Goal: Transaction & Acquisition: Purchase product/service

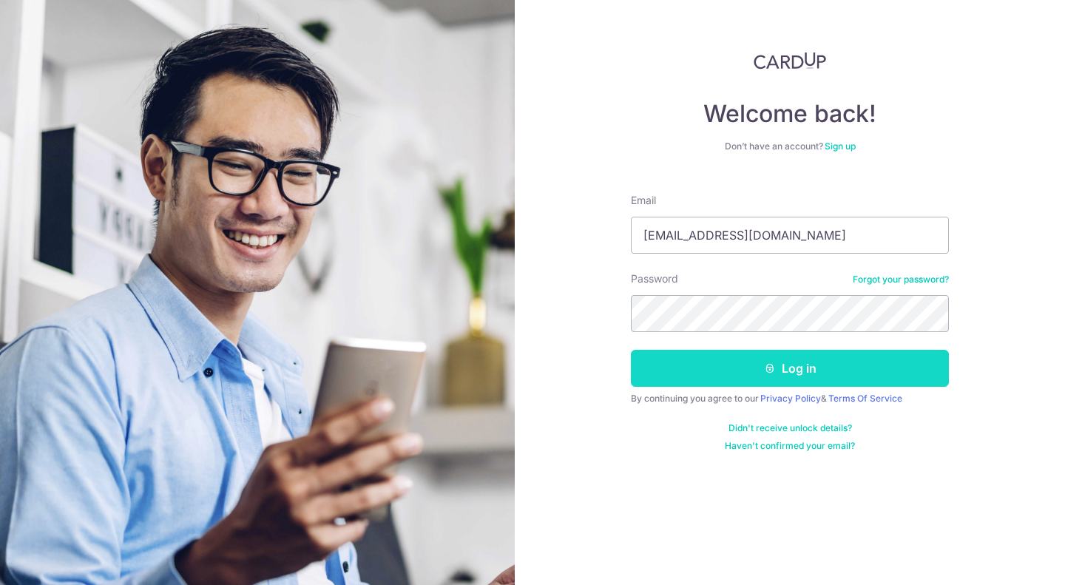
click at [782, 358] on button "Log in" at bounding box center [790, 368] width 318 height 37
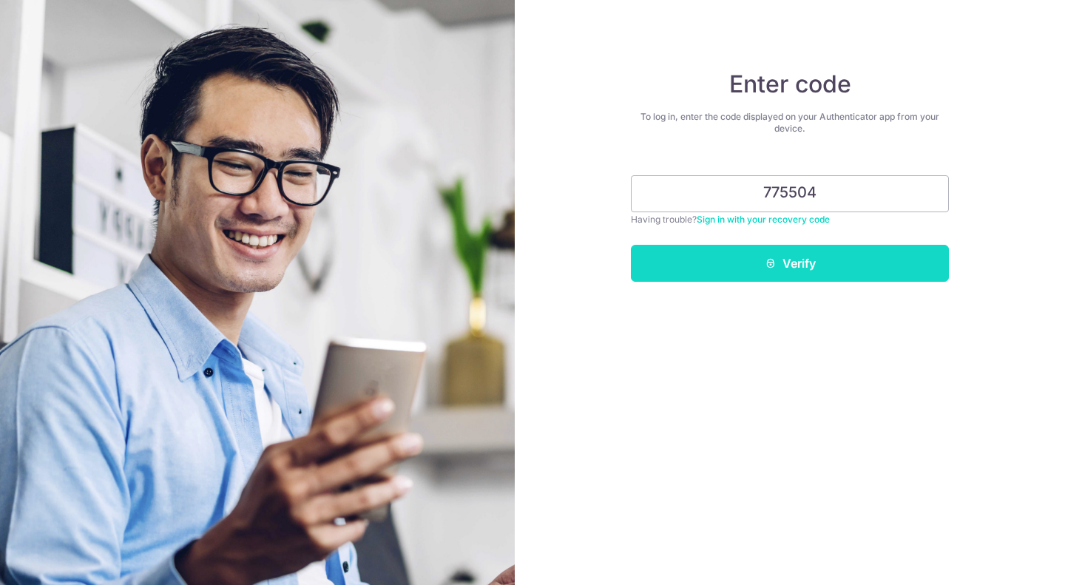
type input "775504"
click at [801, 257] on button "Verify" at bounding box center [790, 263] width 318 height 37
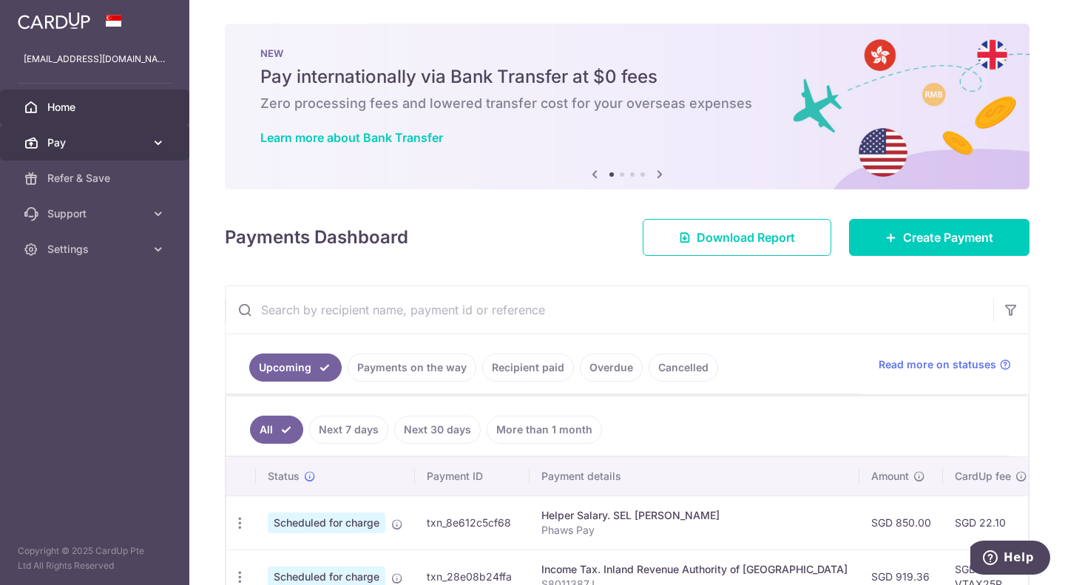
click at [160, 146] on icon at bounding box center [158, 142] width 15 height 15
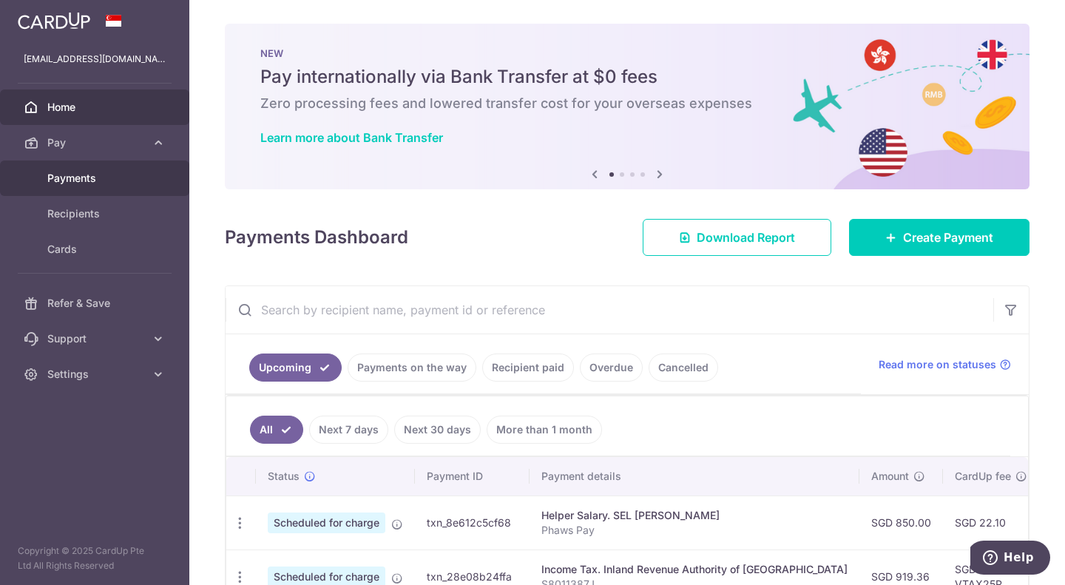
click at [84, 184] on span "Payments" at bounding box center [96, 178] width 98 height 15
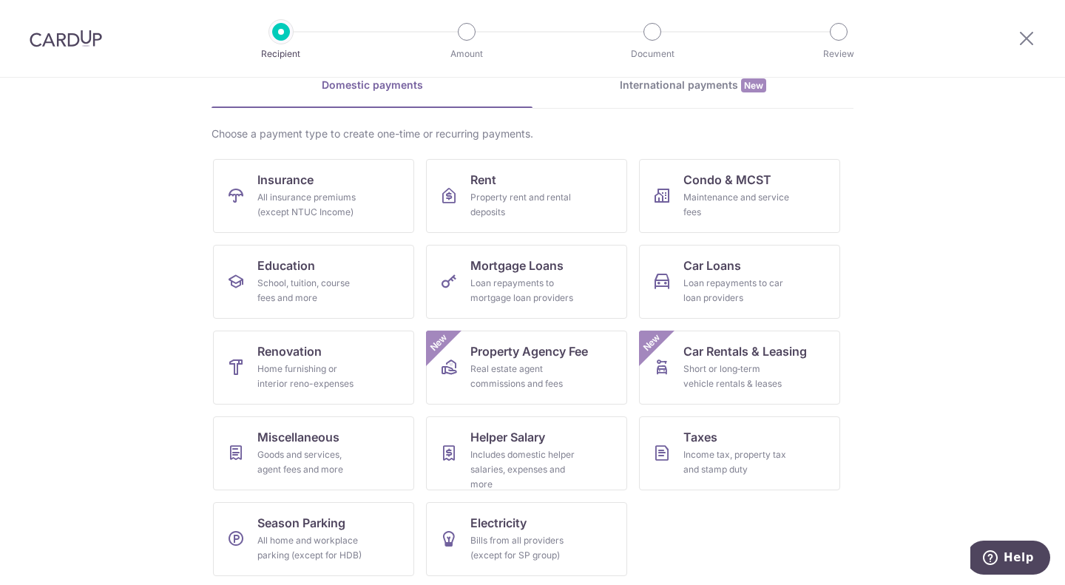
scroll to position [75, 0]
click at [325, 195] on div "All insurance premiums (except NTUC Income)" at bounding box center [310, 204] width 107 height 30
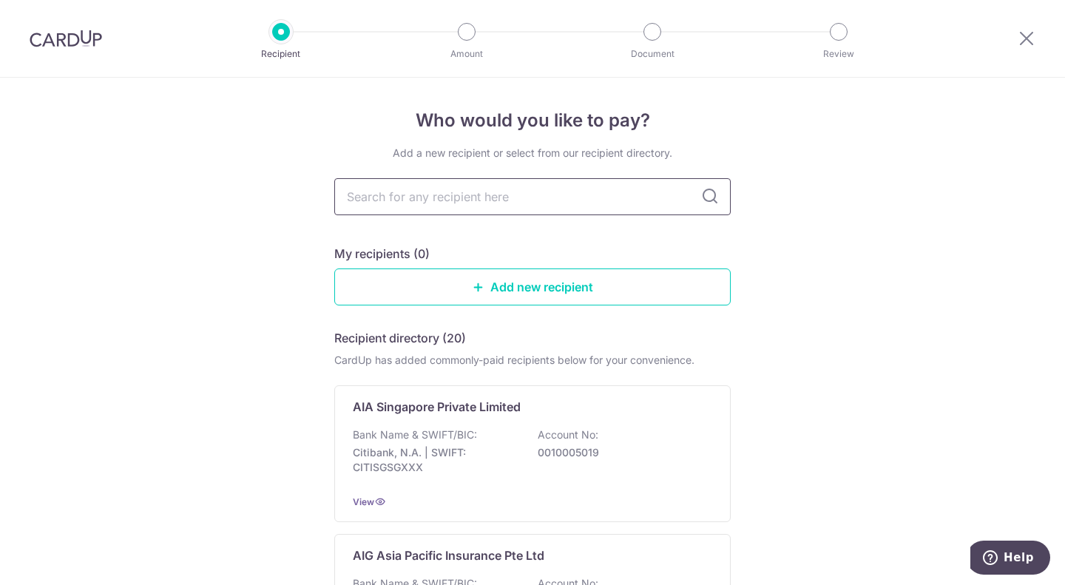
click at [399, 192] on input "text" at bounding box center [532, 196] width 396 height 37
paste input "“MSIG Insurance (S) Pte Ltd"
type input "“MSIG Insurance (S) Pte Ltd"
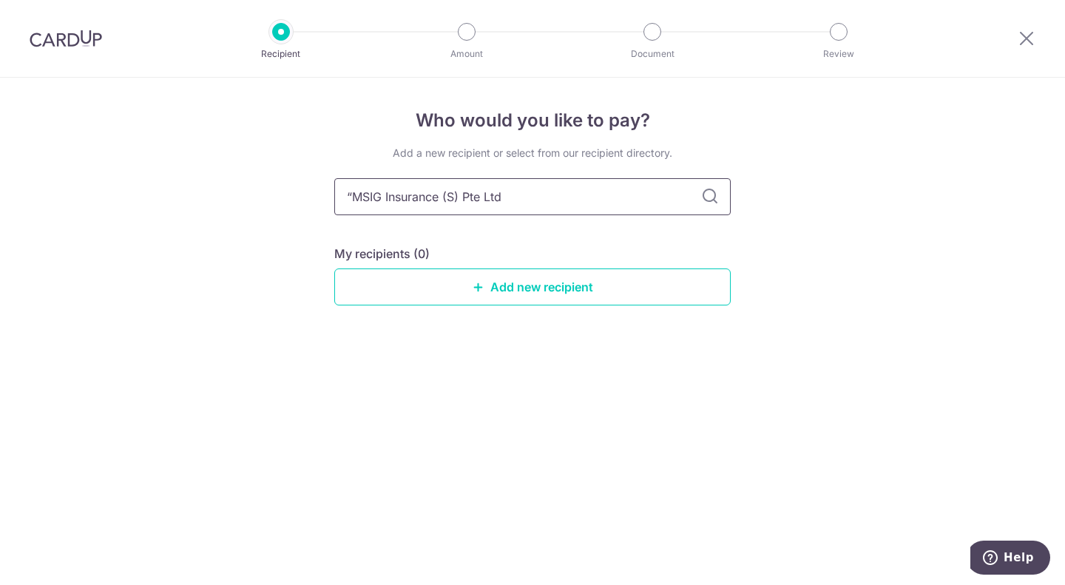
click at [355, 197] on input "“MSIG Insurance (S) Pte Ltd" at bounding box center [532, 196] width 396 height 37
type input "MSIG Insurance (S) Pte Ltd"
drag, startPoint x: 509, startPoint y: 193, endPoint x: 376, endPoint y: 196, distance: 132.4
click at [376, 196] on input "MSIG Insurance (S) Pte Ltd" at bounding box center [532, 196] width 396 height 37
type input "MSI"
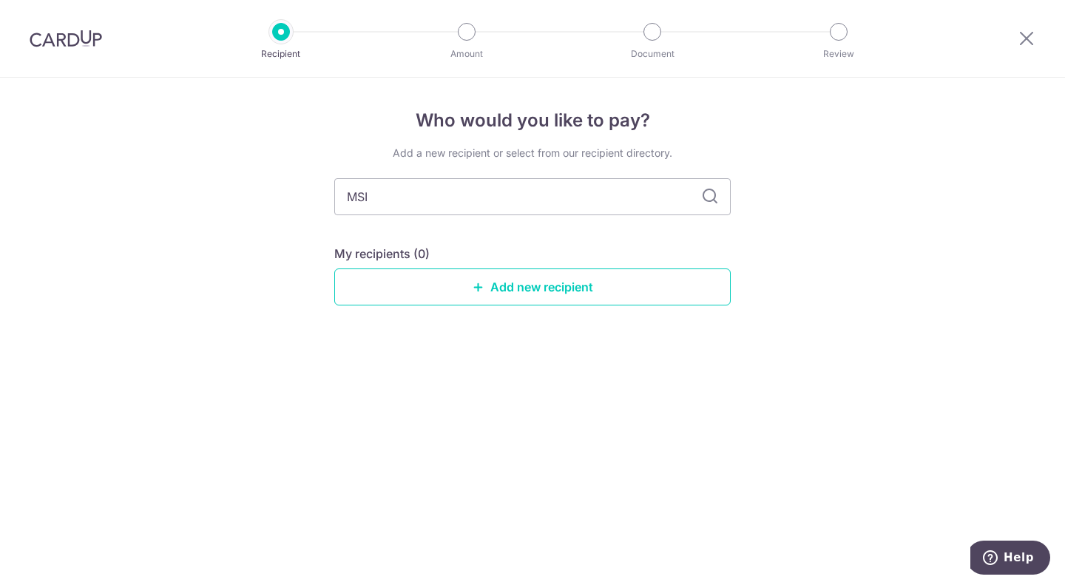
type input "MSIG"
click at [706, 196] on icon at bounding box center [710, 197] width 18 height 18
click at [706, 200] on icon at bounding box center [710, 197] width 18 height 18
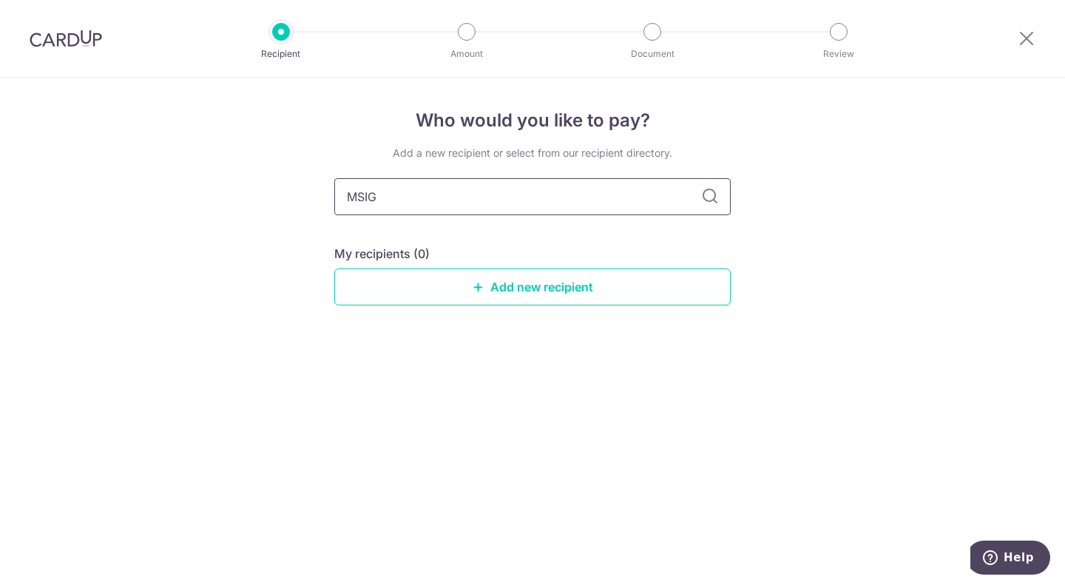
drag, startPoint x: 404, startPoint y: 204, endPoint x: 300, endPoint y: 195, distance: 103.9
click at [300, 195] on div "Who would you like to pay? Add a new recipient or select from our recipient dir…" at bounding box center [532, 331] width 1065 height 507
type input "msig"
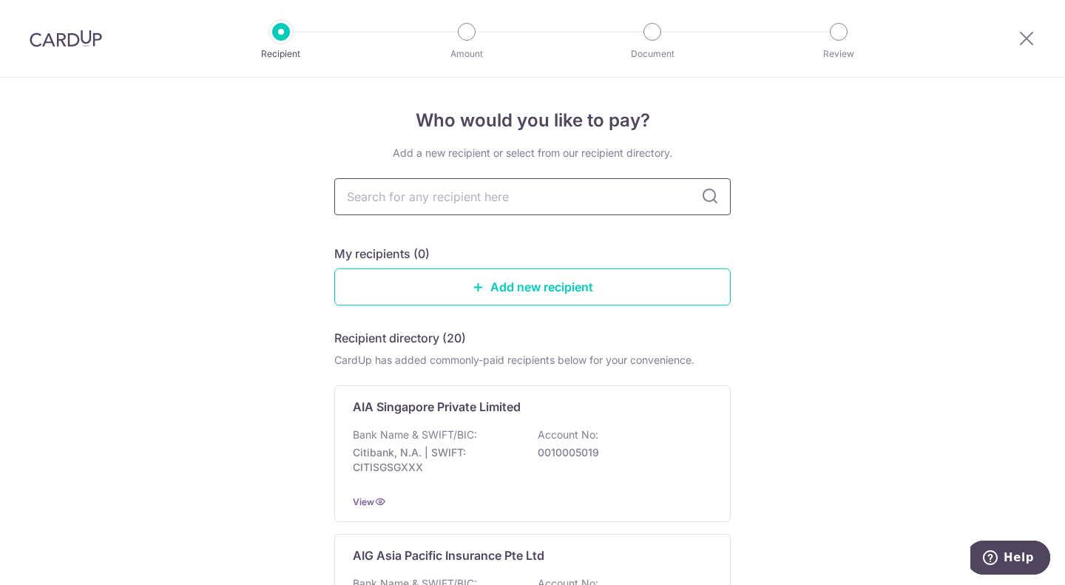
click at [407, 185] on input "text" at bounding box center [532, 196] width 396 height 37
type input "msig"
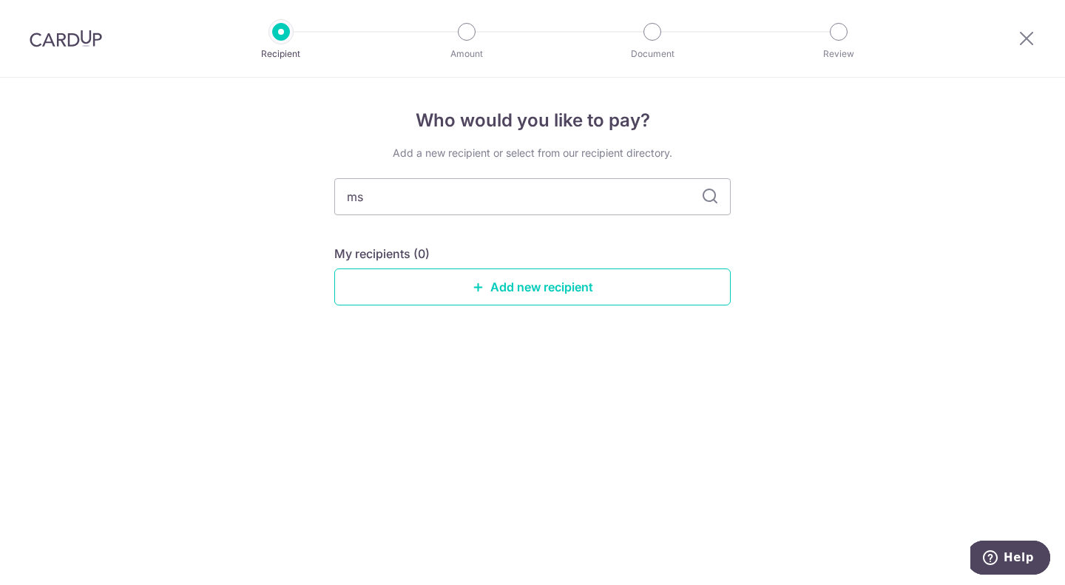
type input "m"
type input "aia"
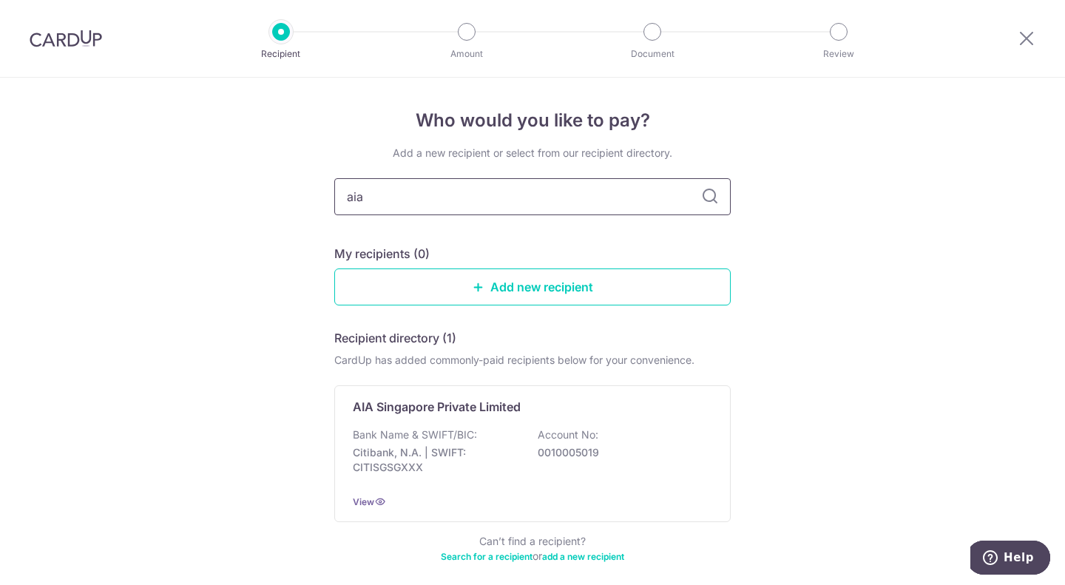
drag, startPoint x: 398, startPoint y: 200, endPoint x: 335, endPoint y: 195, distance: 63.1
click at [335, 195] on input "aia" at bounding box center [532, 196] width 396 height 37
type input "income"
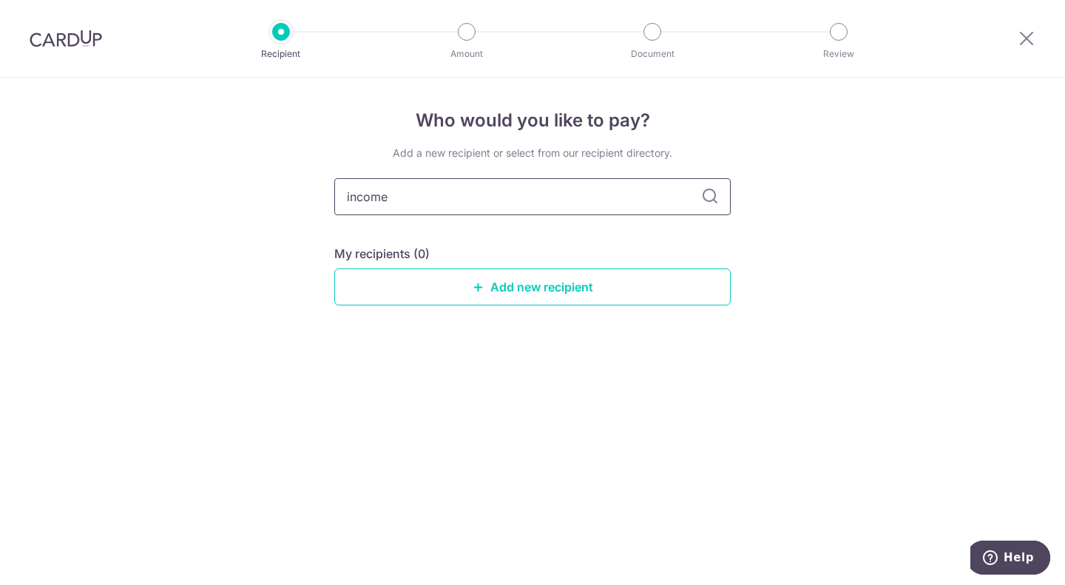
drag, startPoint x: 396, startPoint y: 200, endPoint x: 336, endPoint y: 193, distance: 61.1
click at [336, 193] on input "income" at bounding box center [532, 196] width 396 height 37
type input "ntuc"
click at [713, 203] on icon at bounding box center [710, 197] width 18 height 18
drag, startPoint x: 440, startPoint y: 192, endPoint x: 328, endPoint y: 193, distance: 111.7
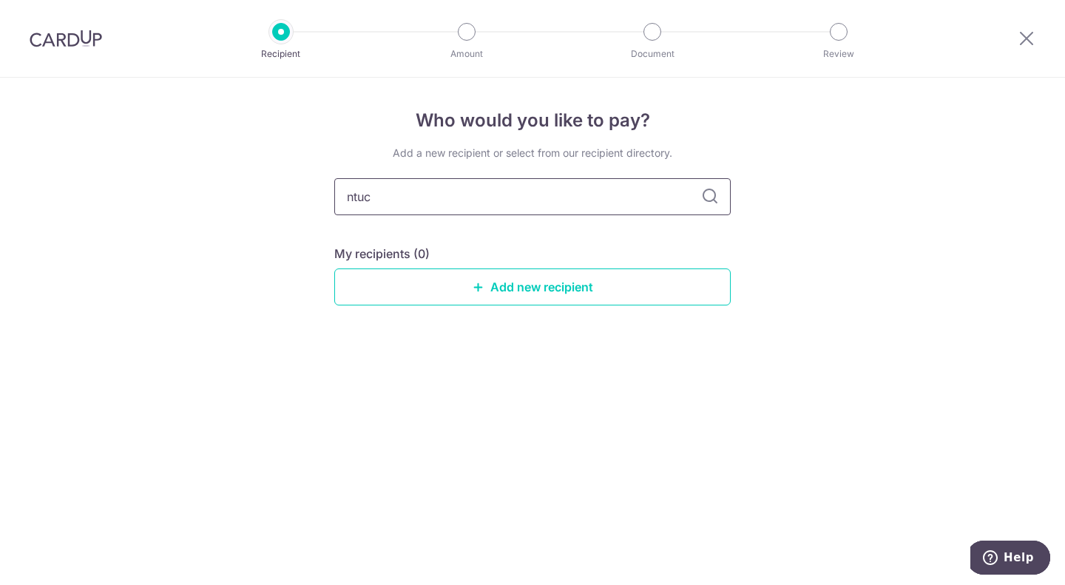
click at [328, 193] on div "Who would you like to pay? Add a new recipient or select from our recipient dir…" at bounding box center [532, 331] width 1065 height 507
type input "i"
type input "axa"
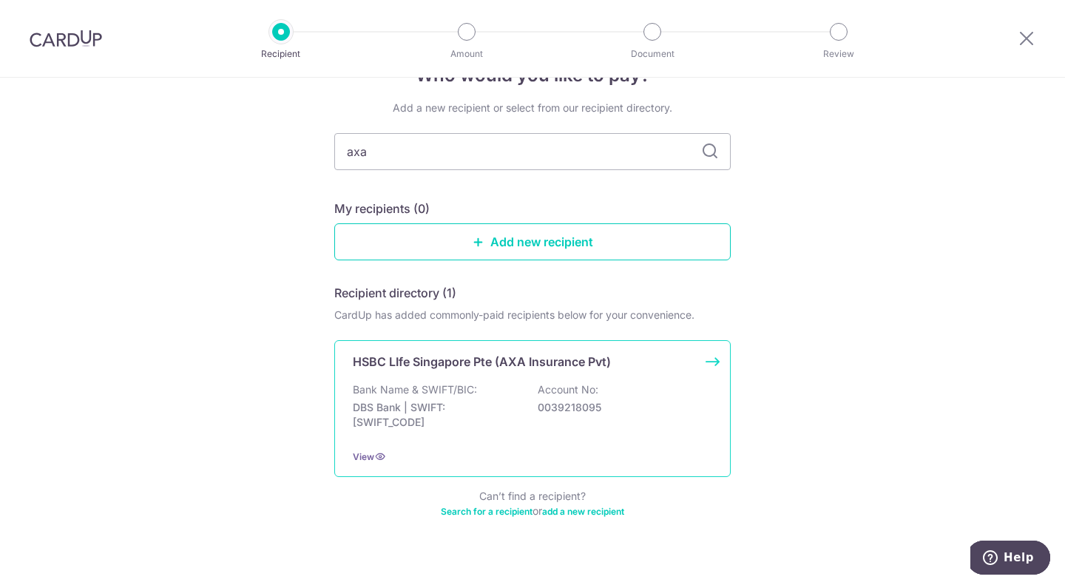
scroll to position [64, 0]
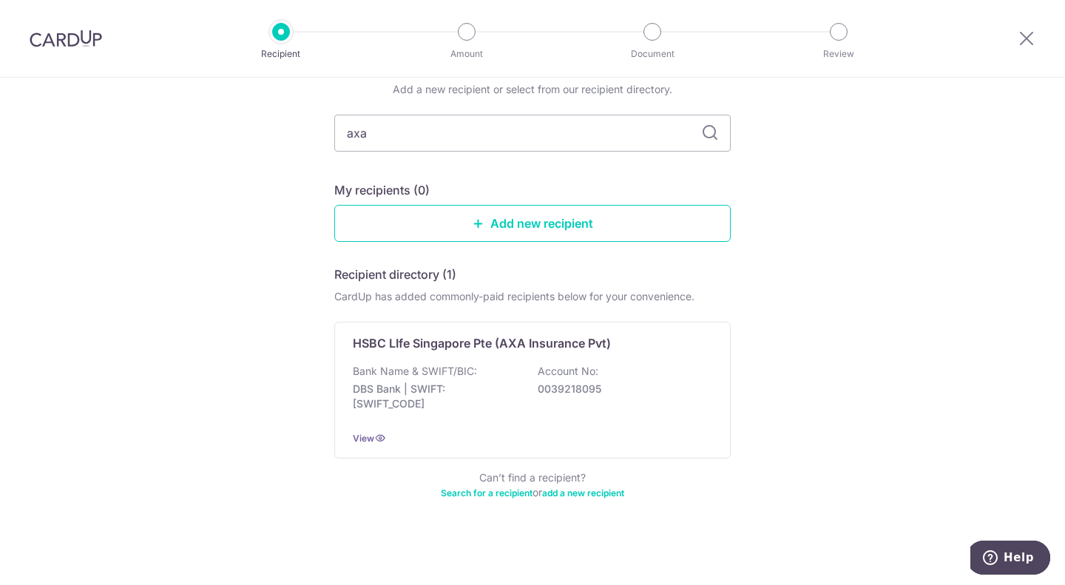
drag, startPoint x: 377, startPoint y: 135, endPoint x: 324, endPoint y: 126, distance: 53.9
click at [323, 126] on div "Who would you like to pay? Add a new recipient or select from our recipient dir…" at bounding box center [532, 300] width 1065 height 573
type input "i"
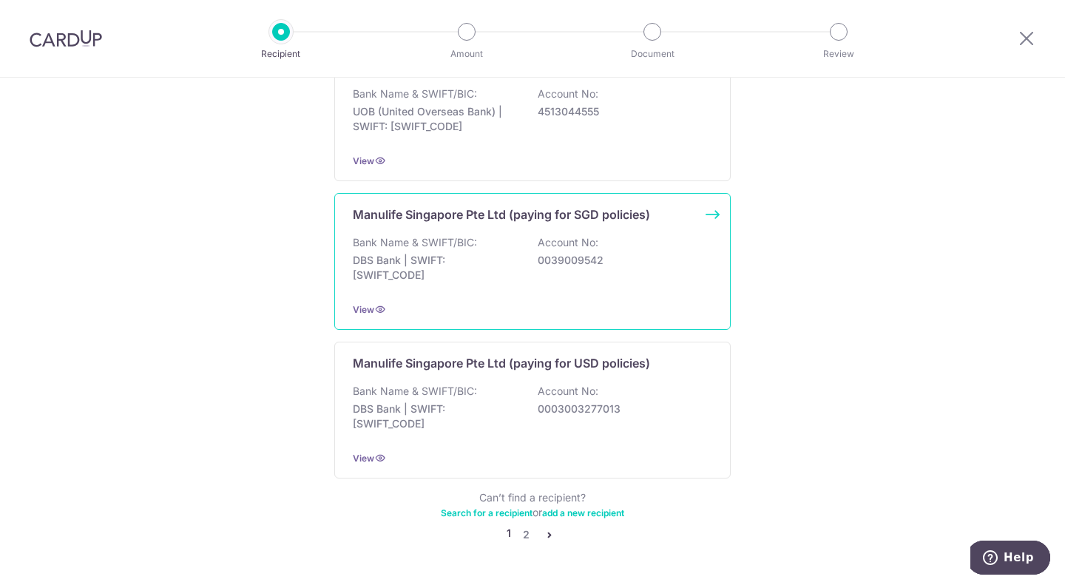
scroll to position [1426, 0]
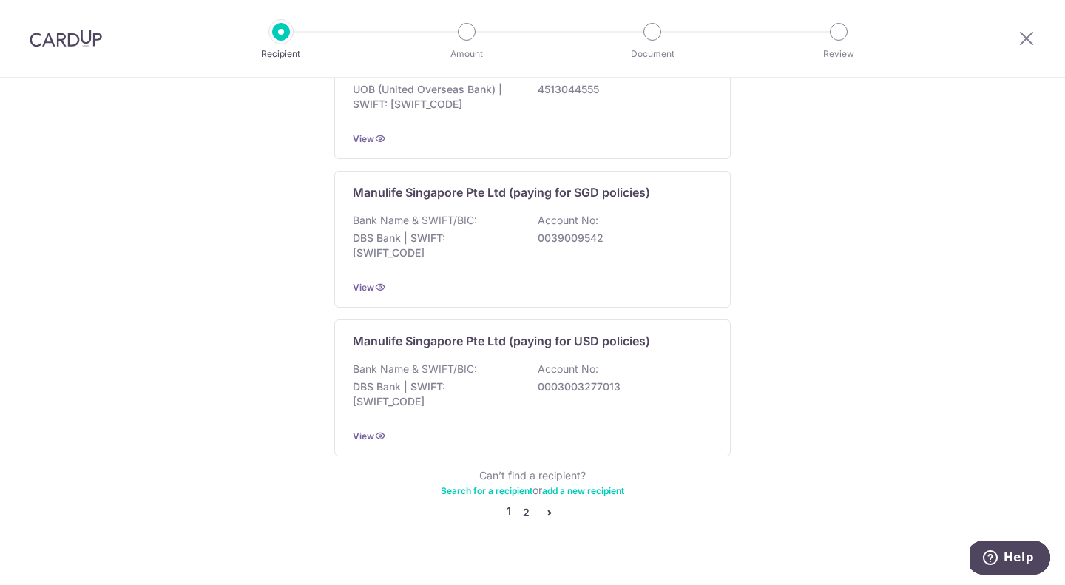
click at [521, 504] on link "2" at bounding box center [526, 513] width 18 height 18
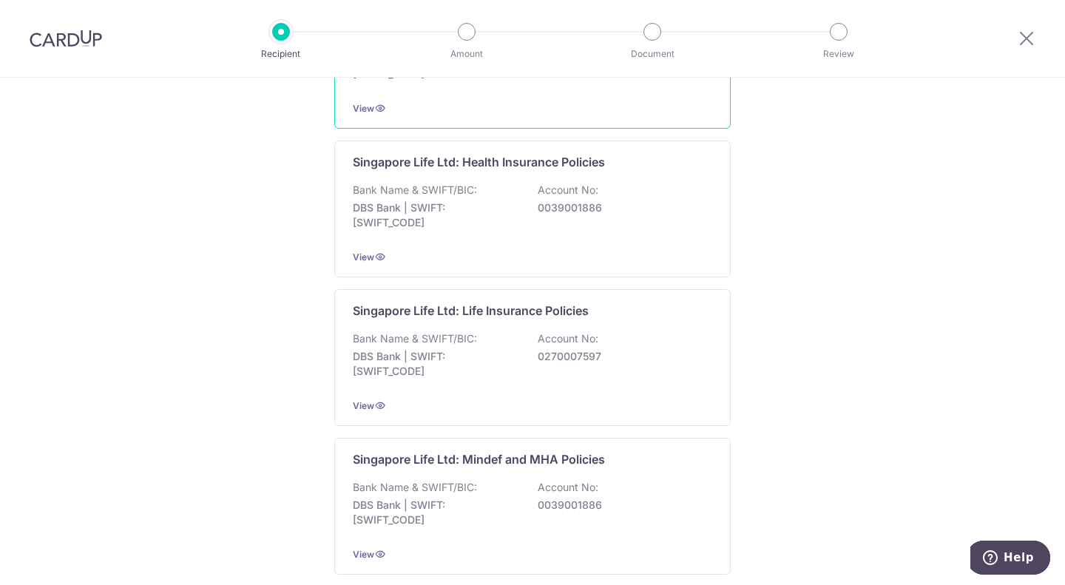
scroll to position [398, 0]
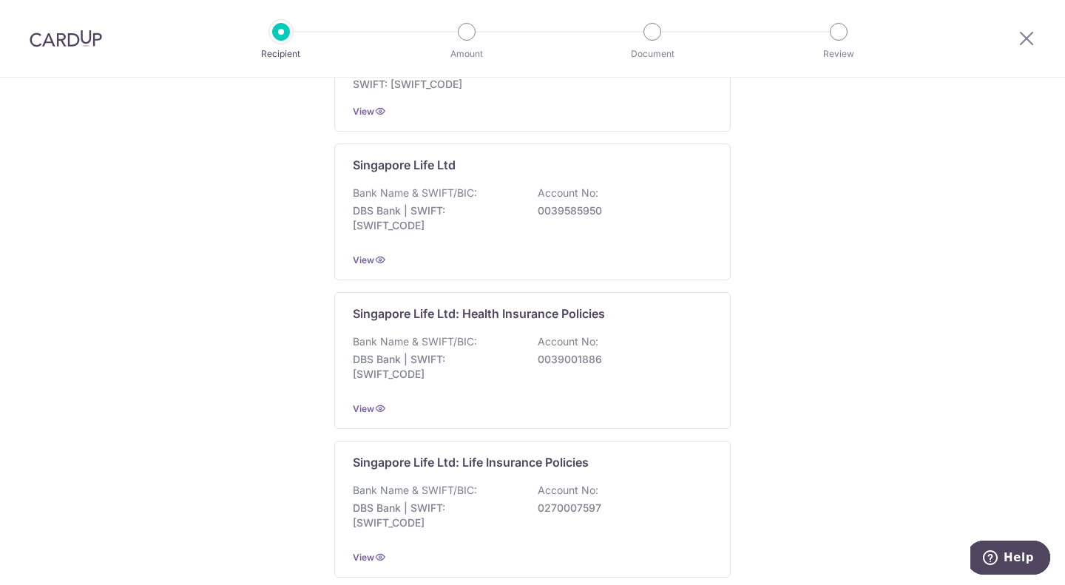
drag, startPoint x: 84, startPoint y: 39, endPoint x: 604, endPoint y: 58, distance: 520.3
click at [84, 39] on img at bounding box center [66, 39] width 72 height 18
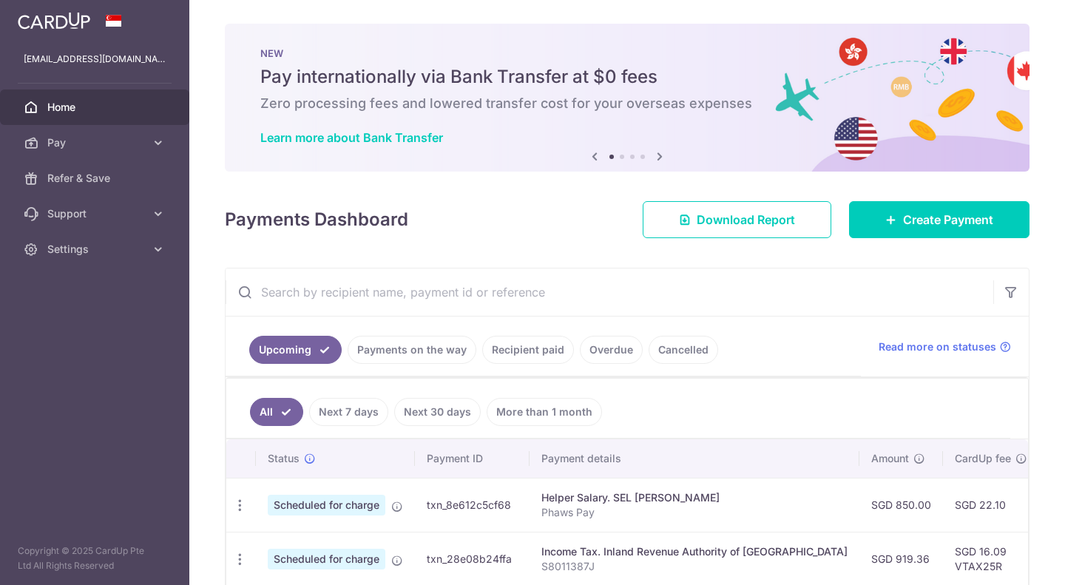
scroll to position [222, 0]
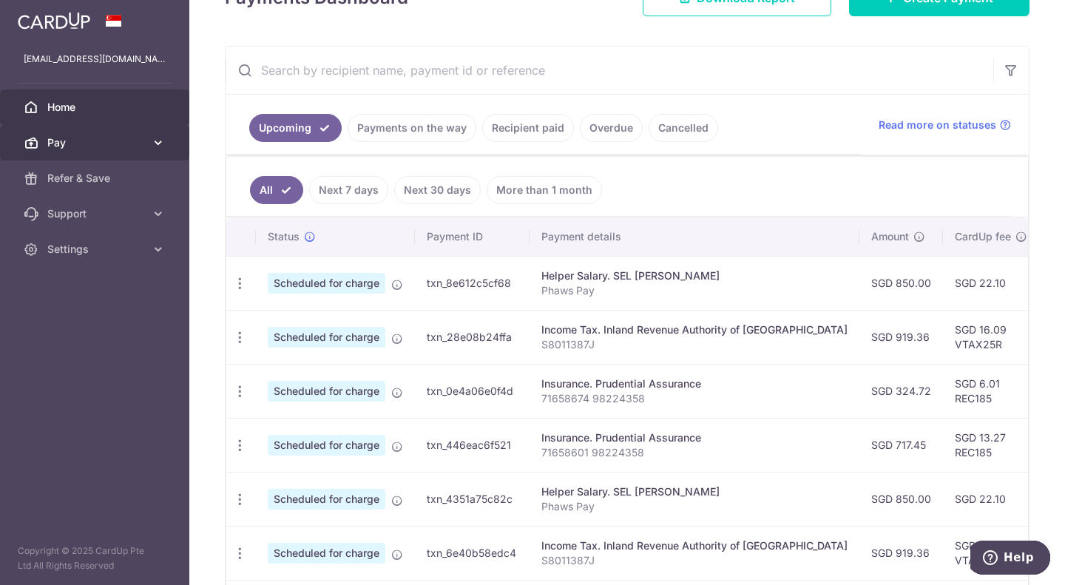
click at [95, 146] on span "Pay" at bounding box center [96, 142] width 98 height 15
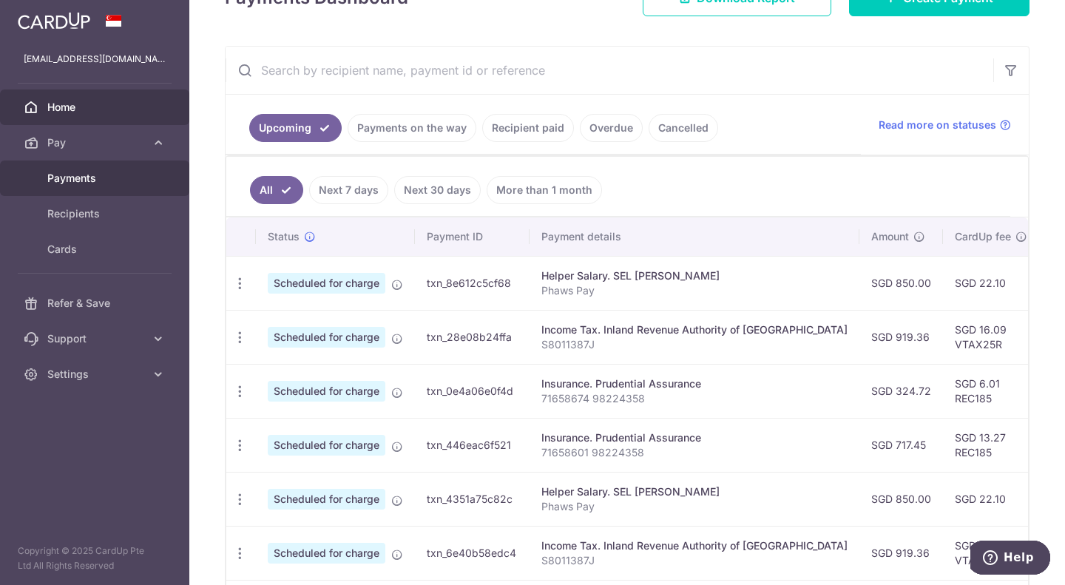
click at [87, 167] on link "Payments" at bounding box center [94, 179] width 189 height 36
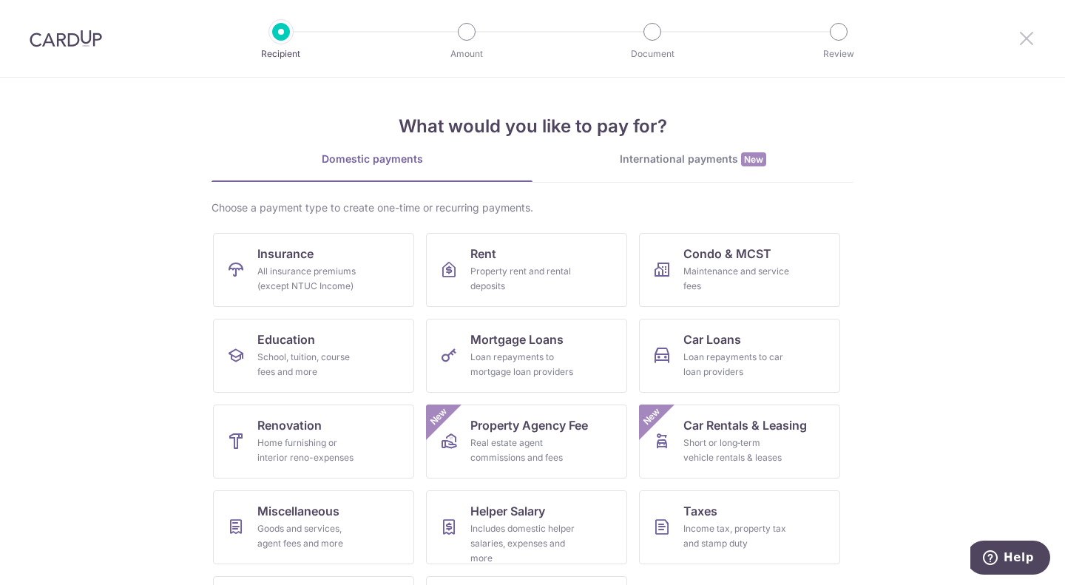
click at [1030, 35] on icon at bounding box center [1027, 38] width 18 height 18
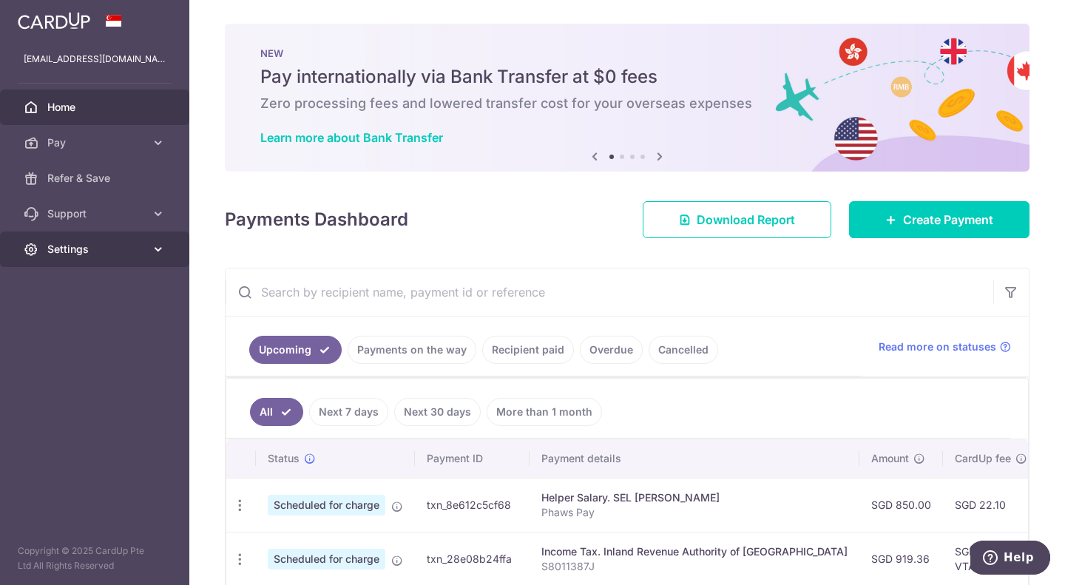
click at [125, 249] on span "Settings" at bounding box center [96, 249] width 98 height 15
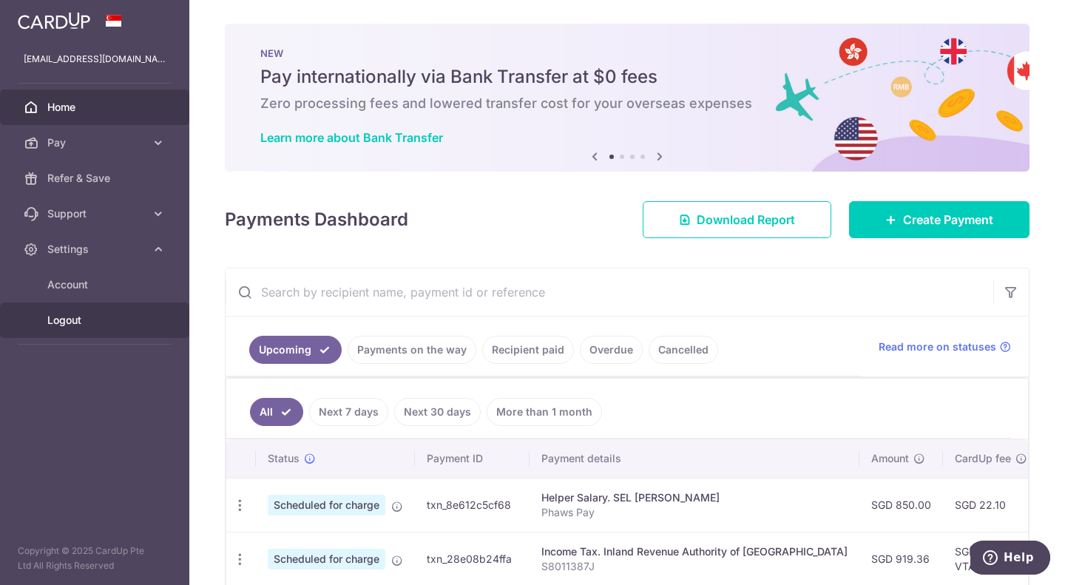
click at [64, 312] on link "Logout" at bounding box center [94, 321] width 189 height 36
